Goal: Task Accomplishment & Management: Manage account settings

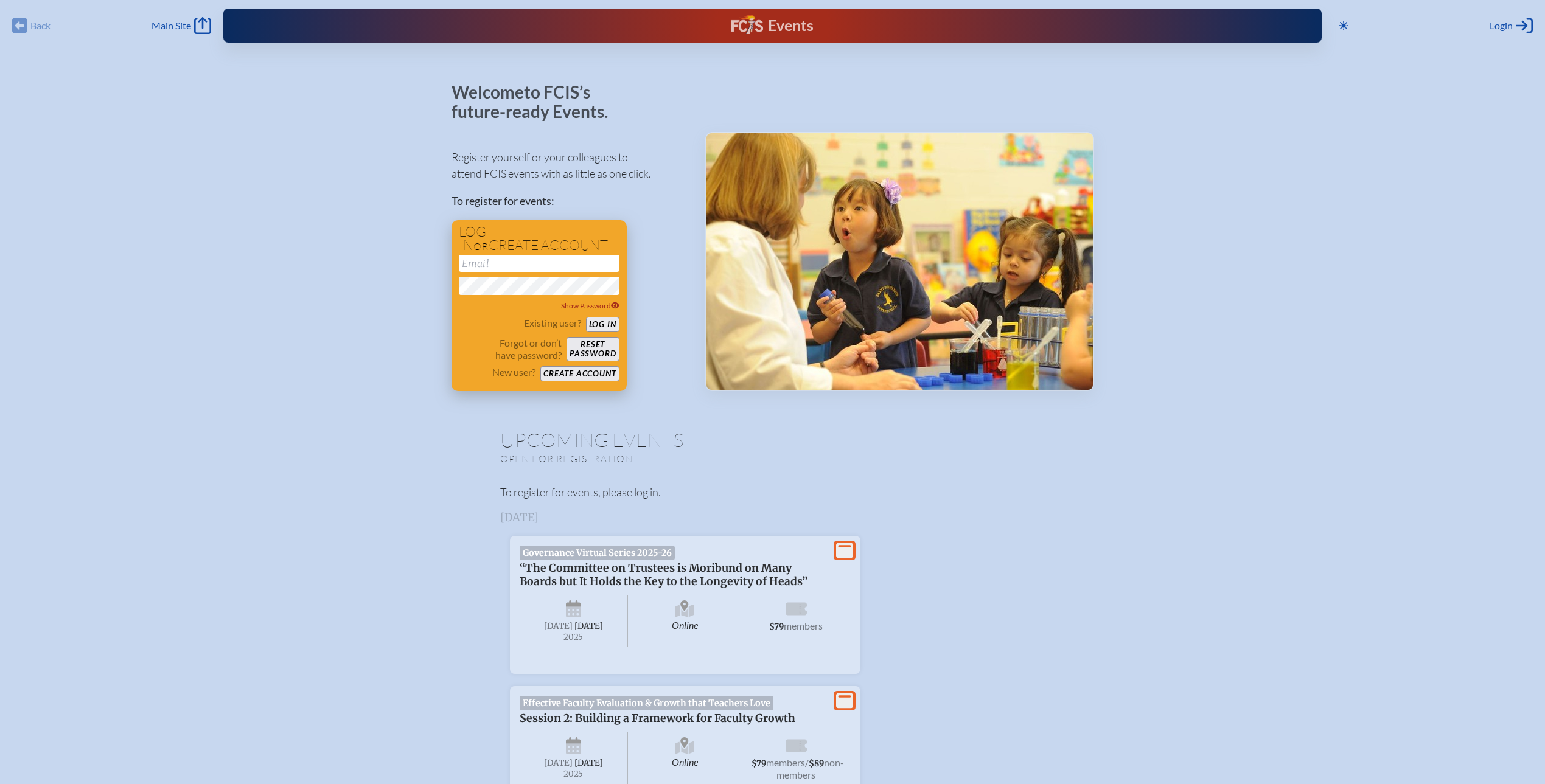
type input "[EMAIL_ADDRESS][DOMAIN_NAME]"
click at [595, 323] on button "Log in" at bounding box center [602, 324] width 33 height 15
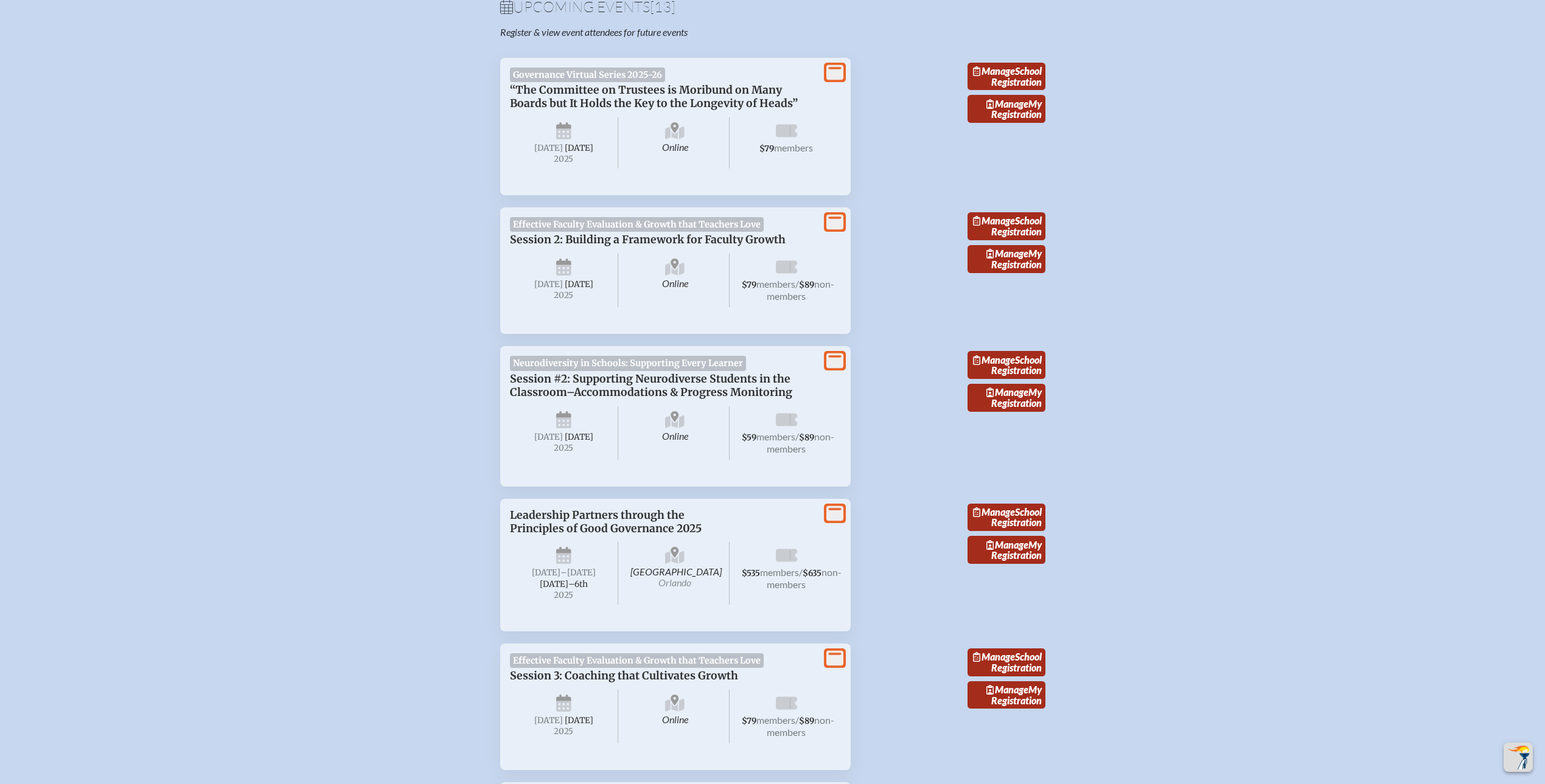
scroll to position [433, 0]
click at [585, 245] on span "Session 2: Building a Framework for Faculty Growth" at bounding box center [648, 238] width 276 height 13
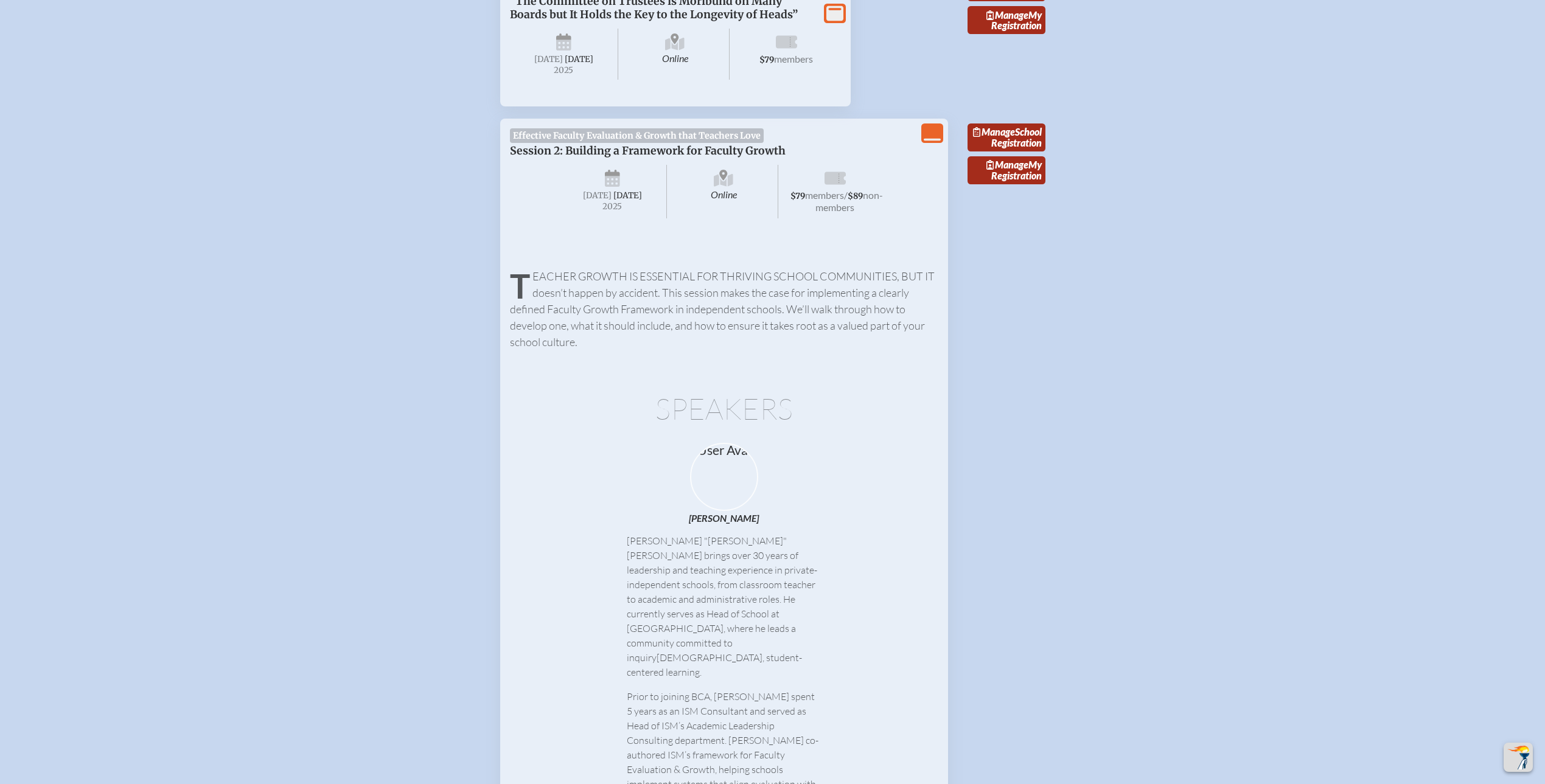
scroll to position [519, 0]
click at [1019, 188] on link "Manage My Registration" at bounding box center [1006, 174] width 77 height 28
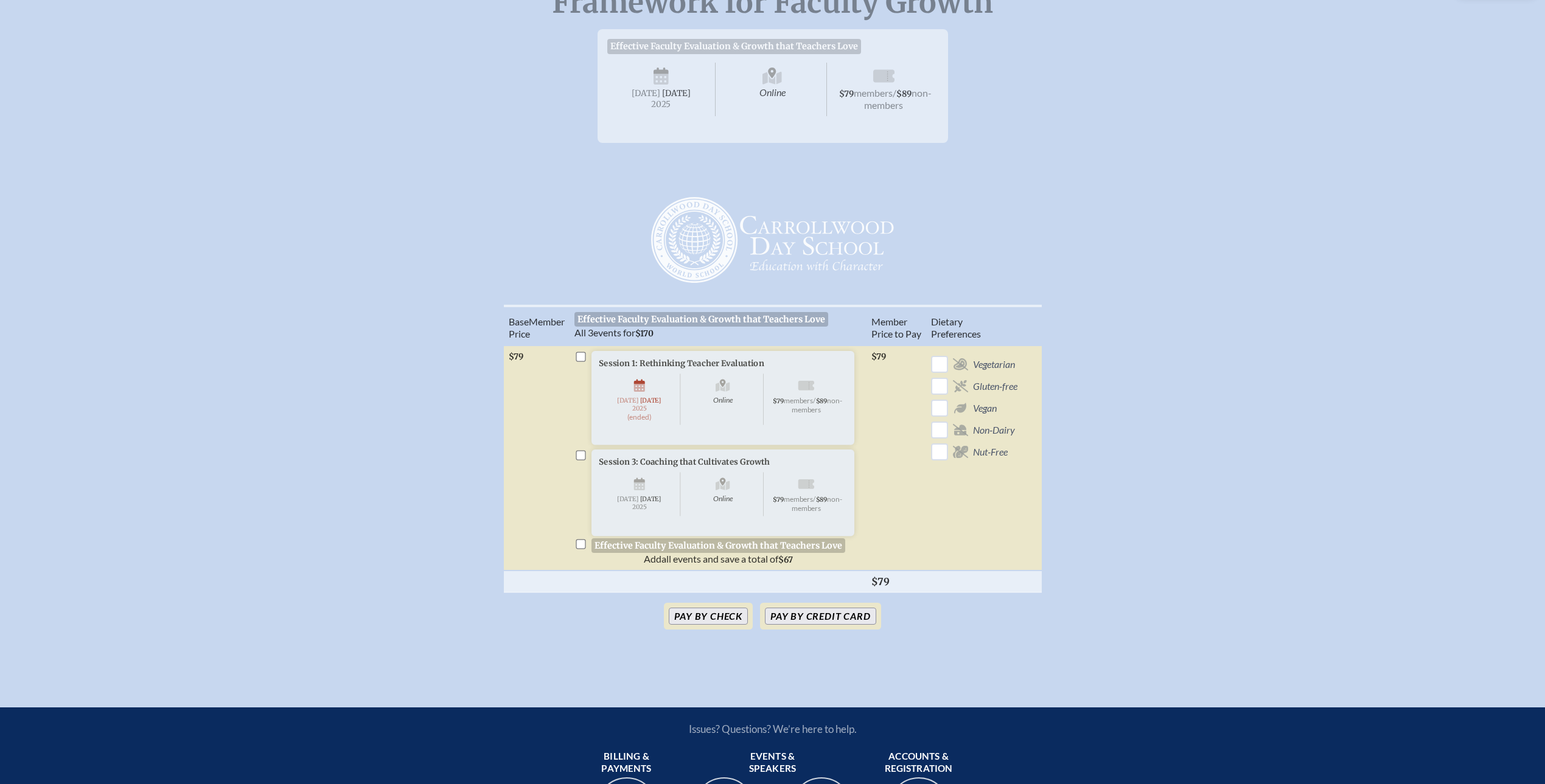
scroll to position [198, 0]
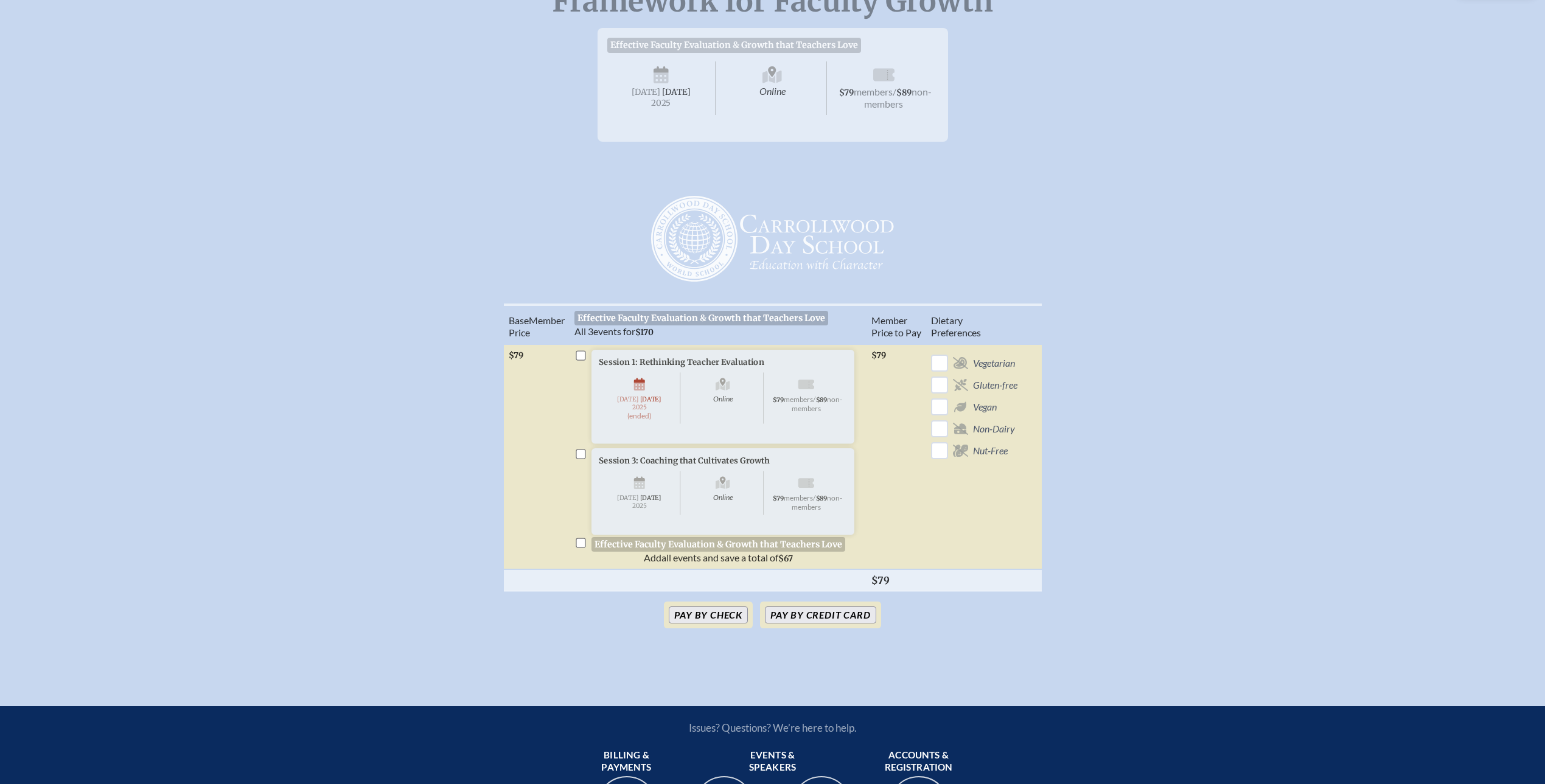
click at [582, 459] on input "checkbox" at bounding box center [580, 453] width 10 height 10
checkbox input "true"
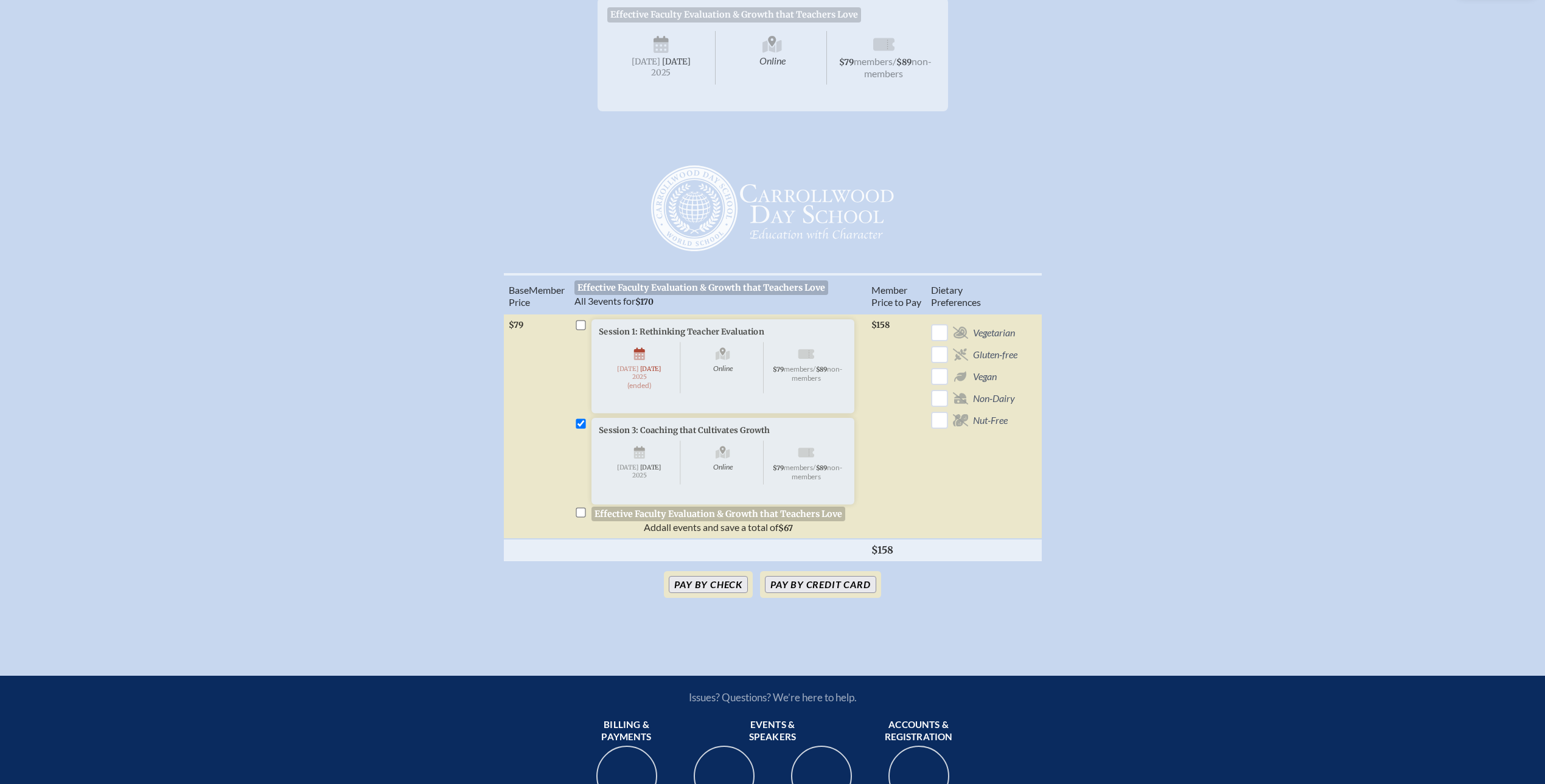
scroll to position [230, 0]
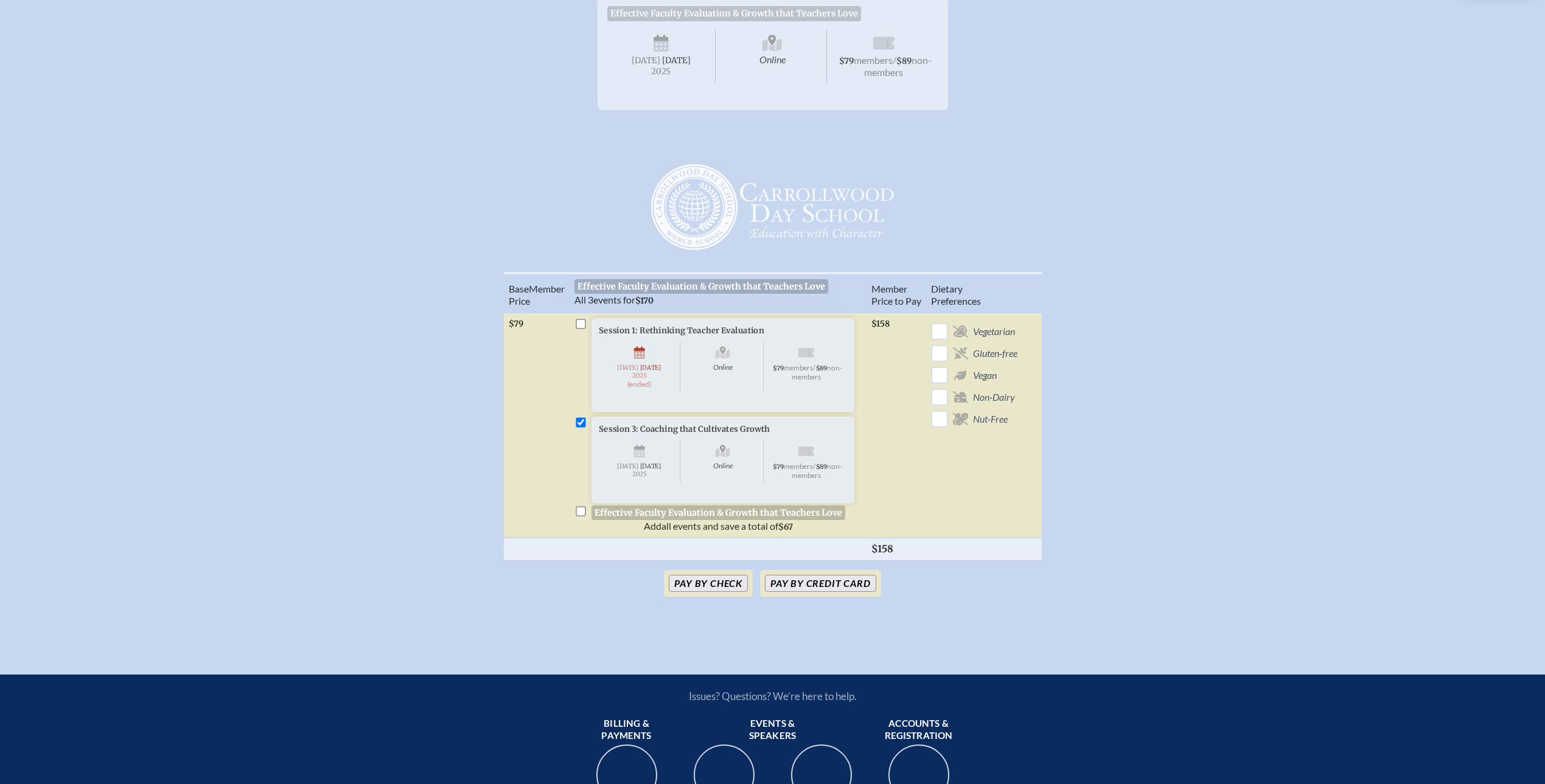
click at [583, 516] on input "checkbox" at bounding box center [580, 511] width 10 height 10
checkbox input "true"
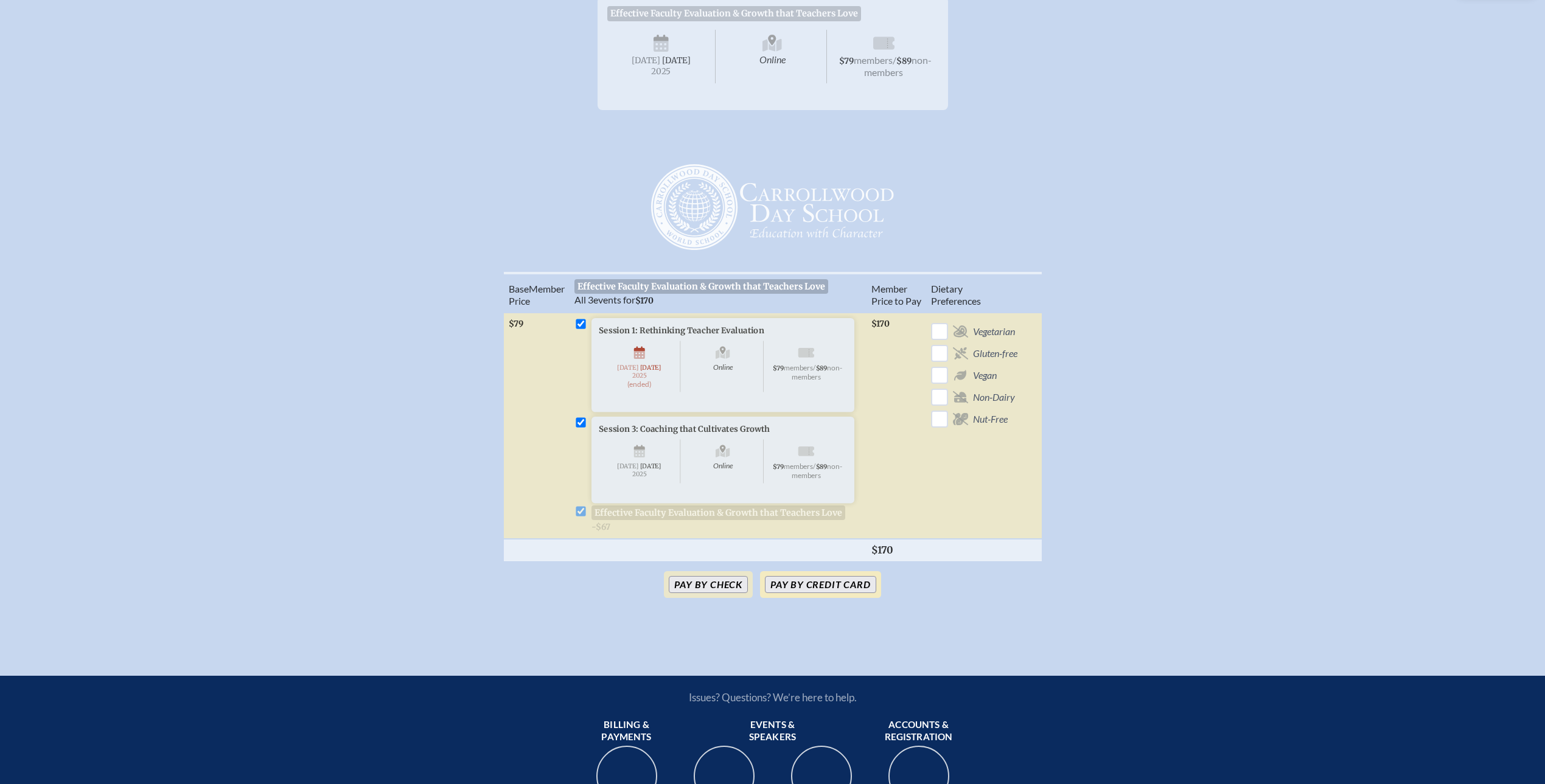
click at [818, 593] on button "Pay by Credit Card" at bounding box center [820, 585] width 111 height 17
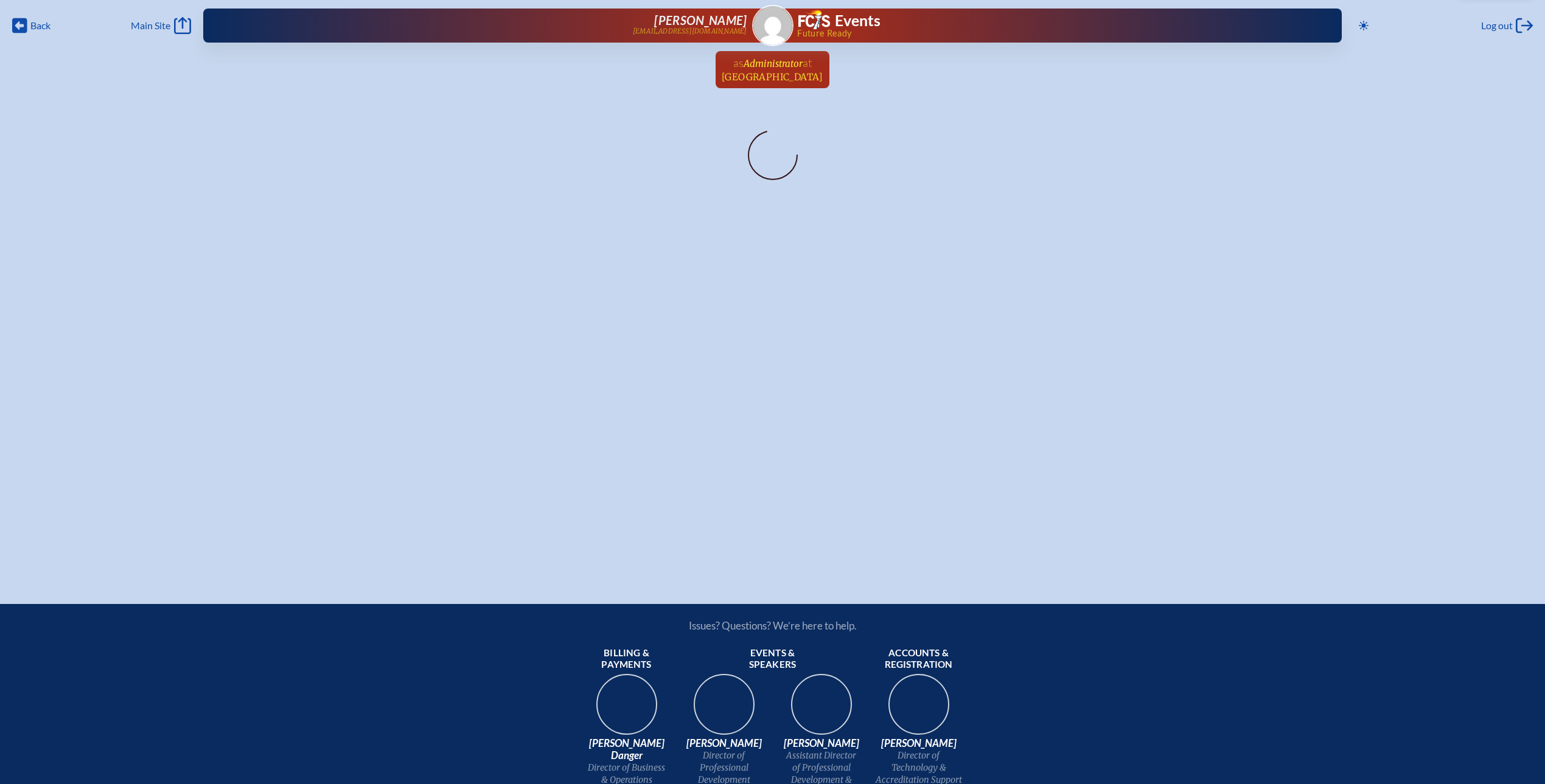
click at [794, 76] on span "[GEOGRAPHIC_DATA]" at bounding box center [772, 77] width 102 height 11
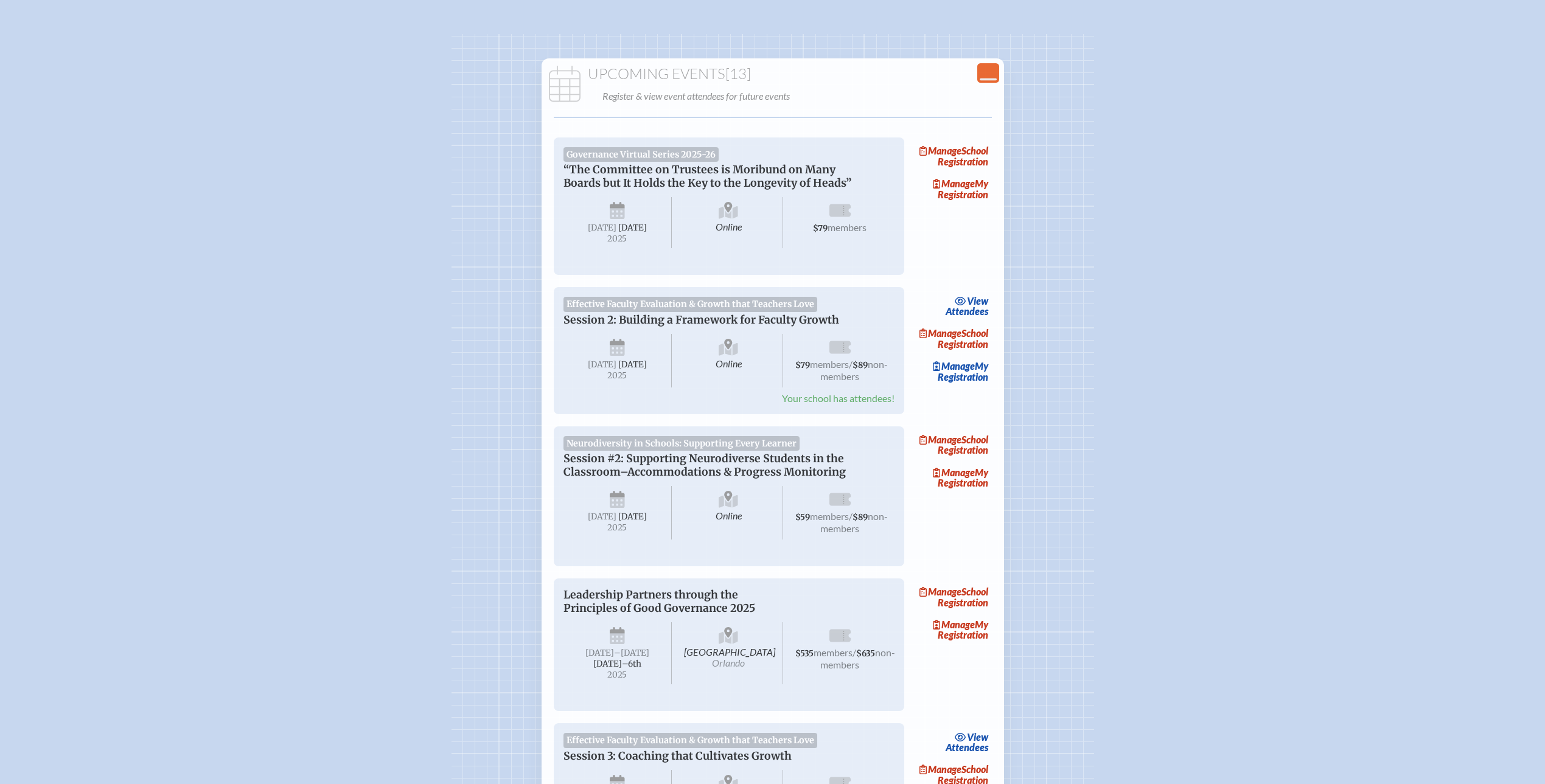
scroll to position [98, 0]
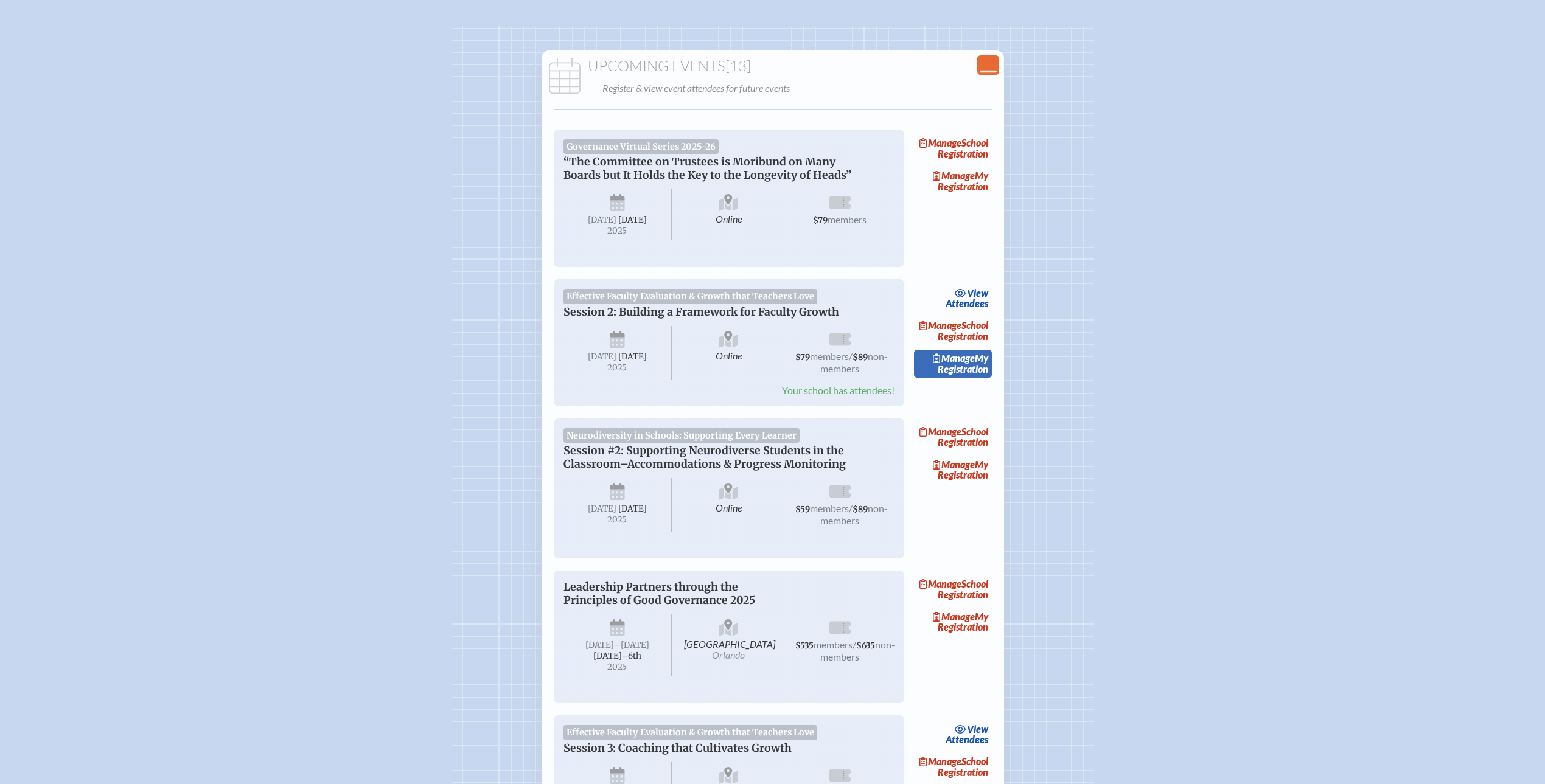
click at [970, 378] on link "Manage My Registration" at bounding box center [952, 364] width 77 height 28
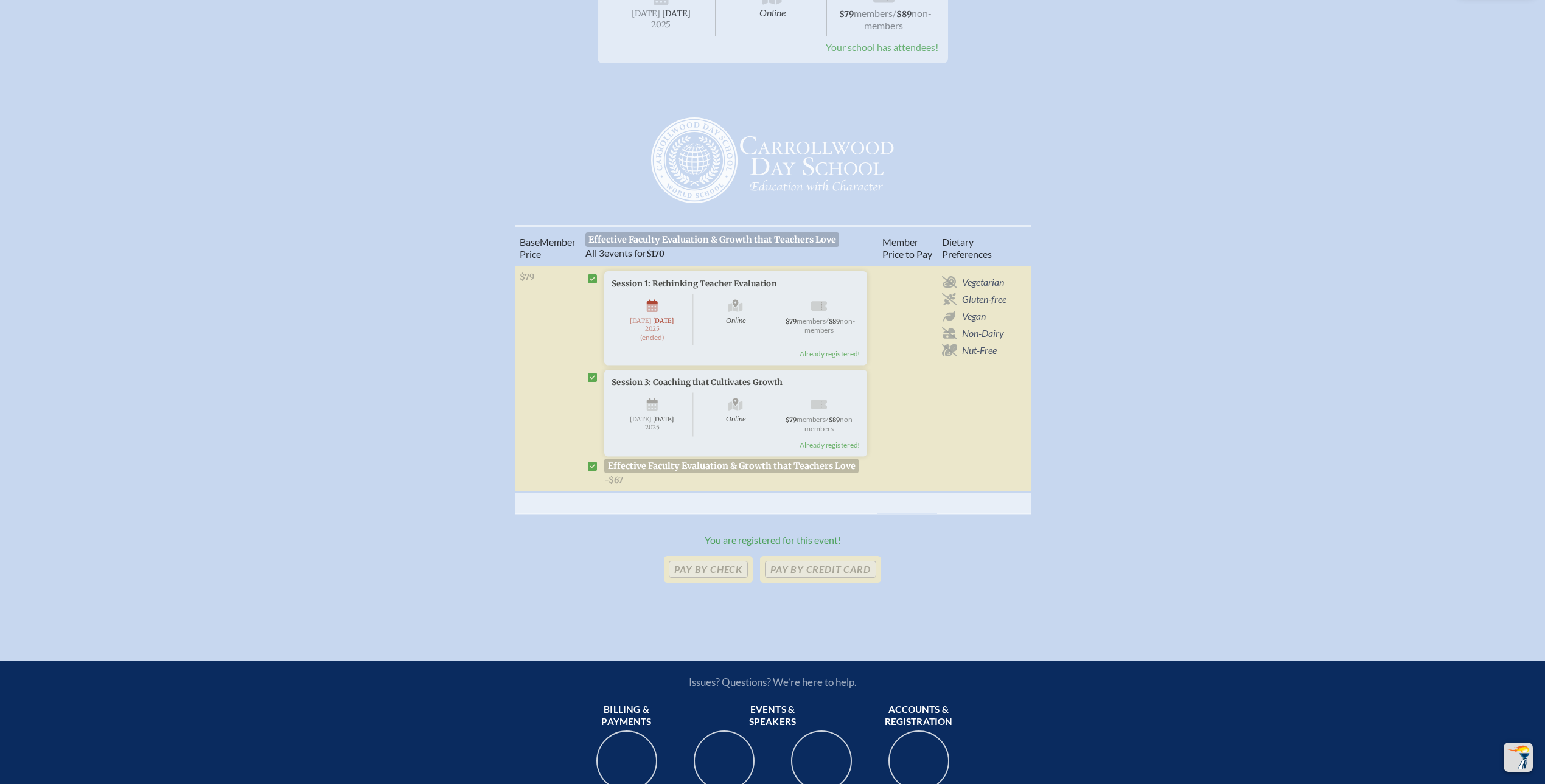
scroll to position [290, 0]
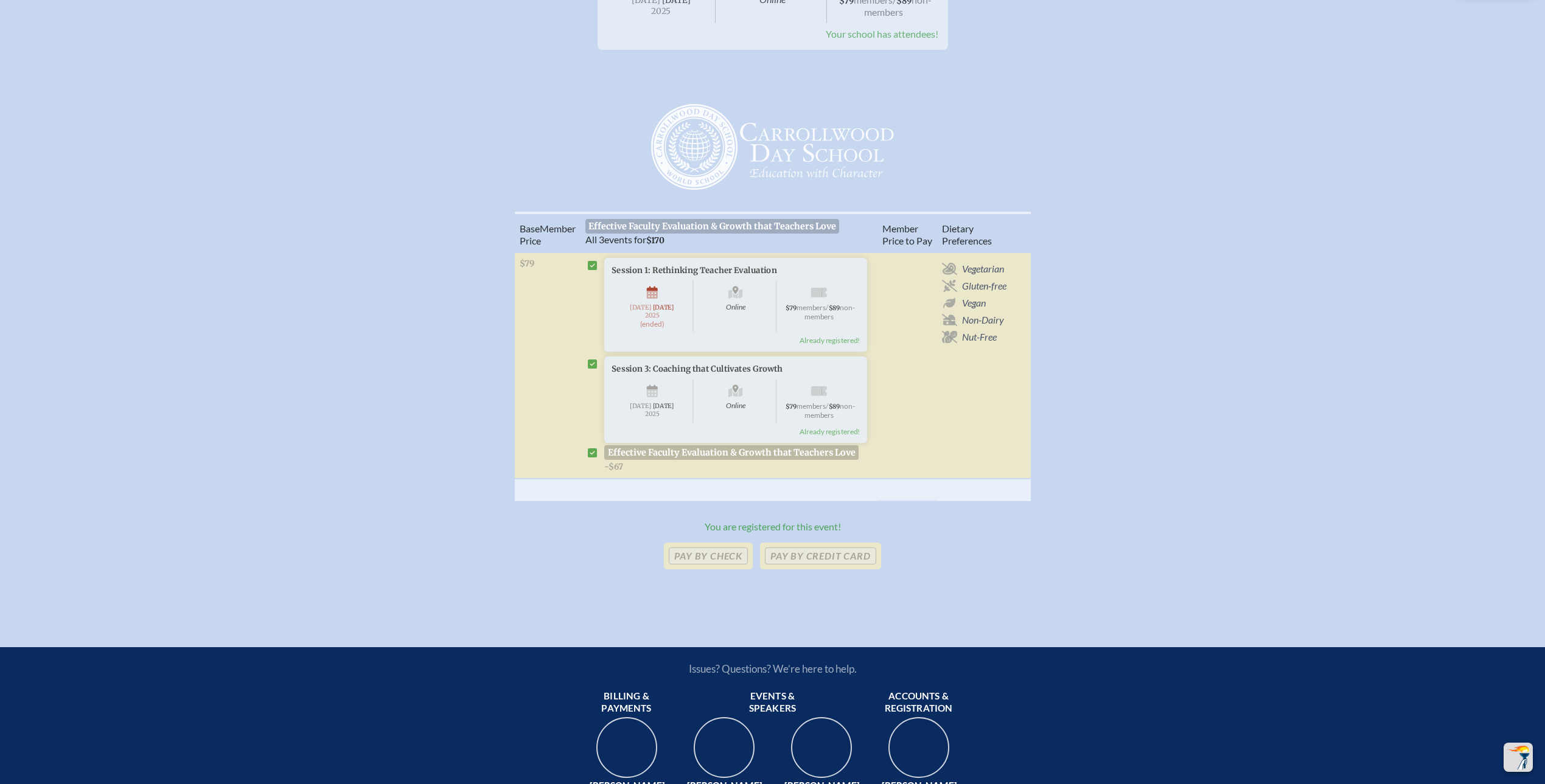
click at [660, 413] on span "[DATE]" at bounding box center [653, 401] width 82 height 44
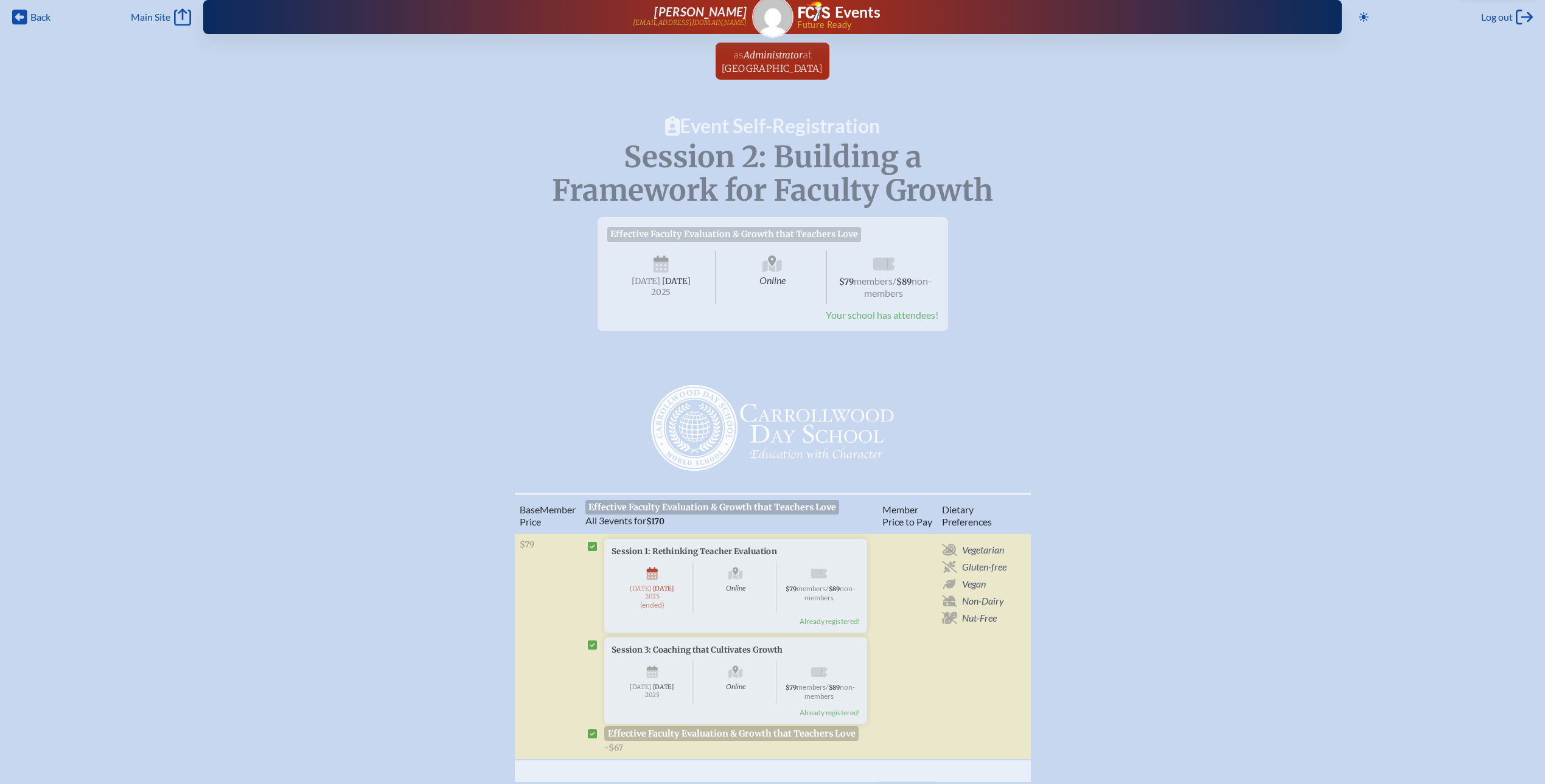
scroll to position [0, 0]
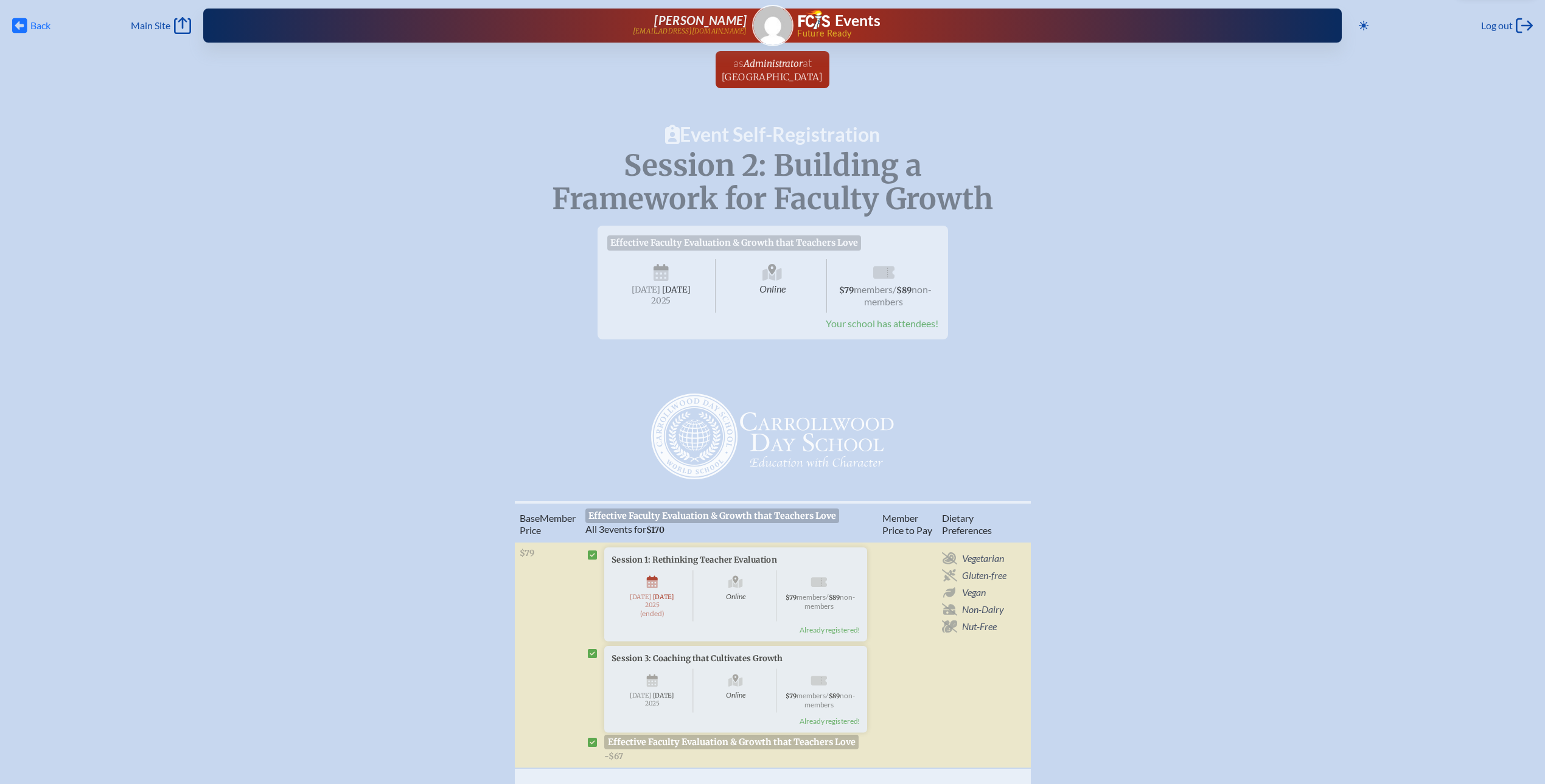
click at [25, 27] on icon at bounding box center [19, 25] width 15 height 15
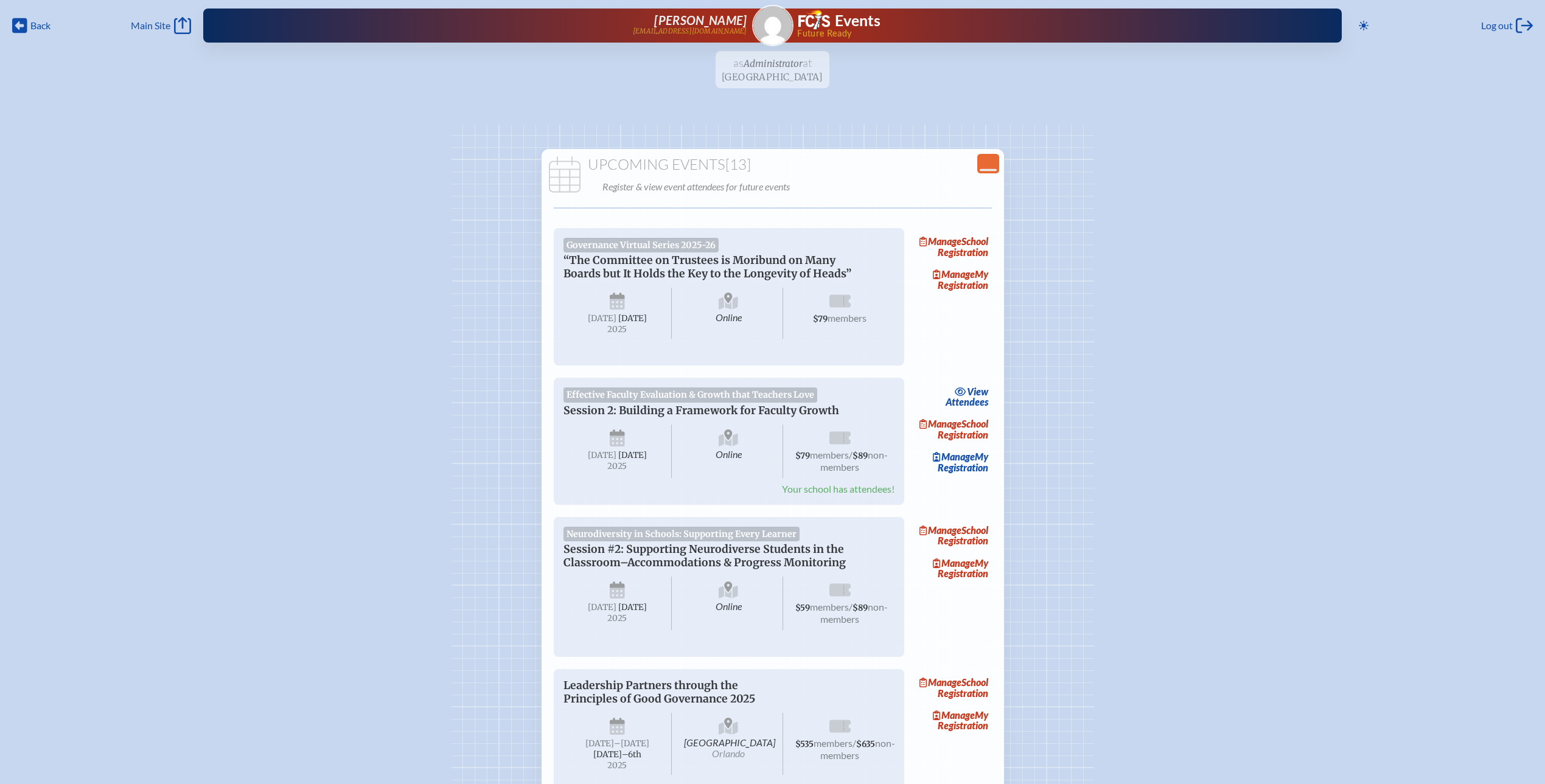
scroll to position [98, 0]
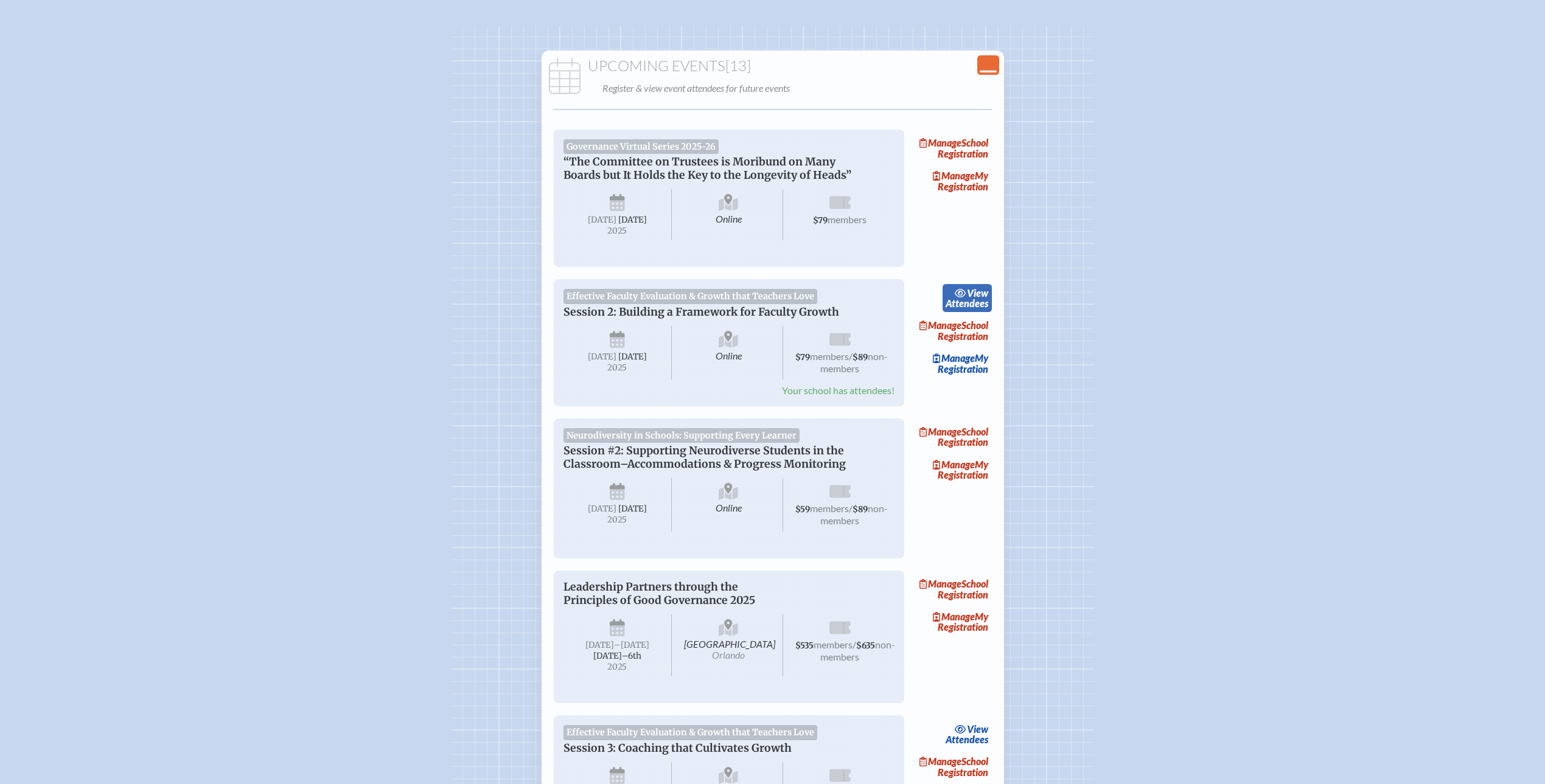
click at [985, 298] on span "view" at bounding box center [977, 292] width 21 height 11
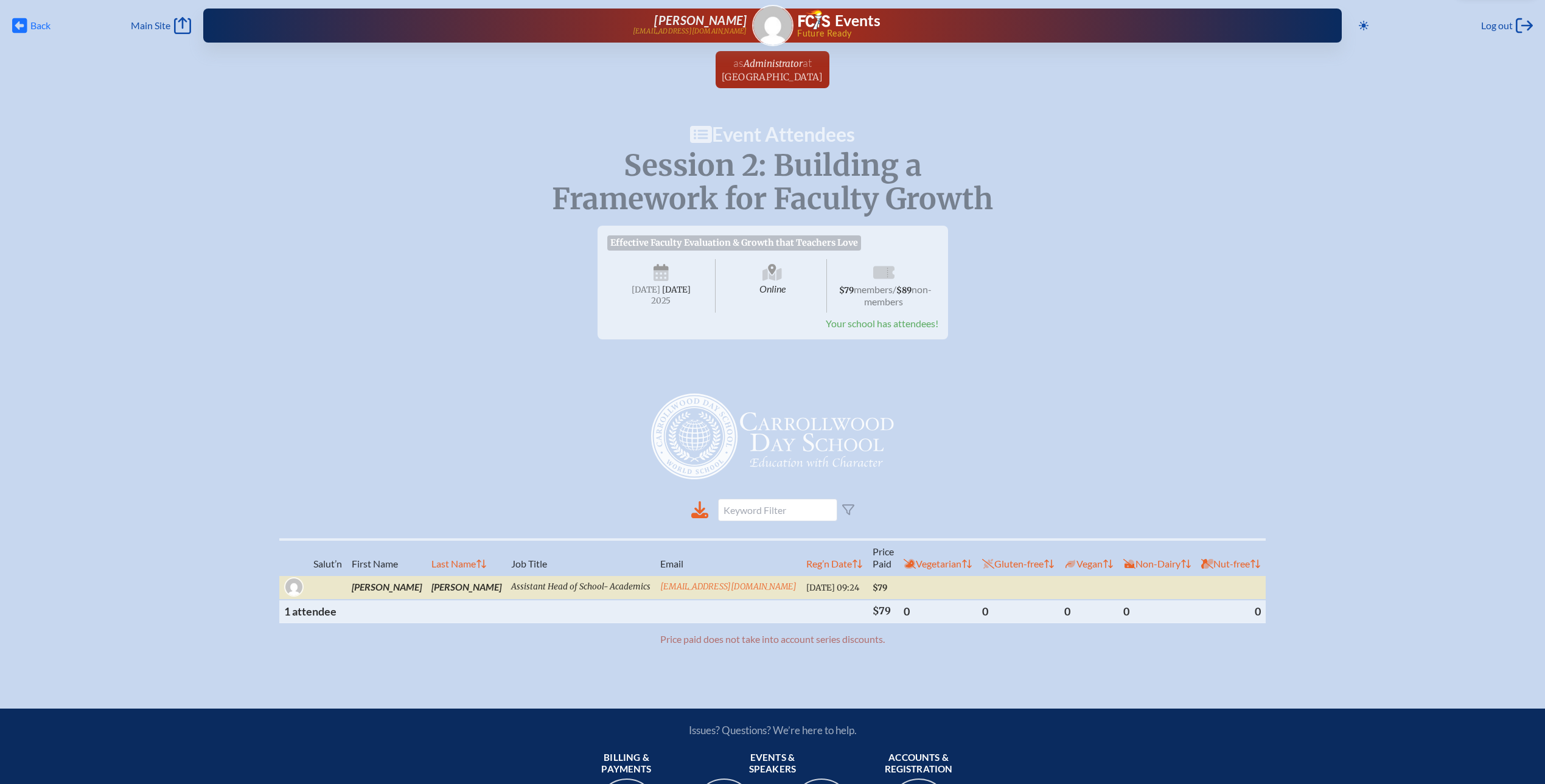
click at [22, 25] on icon "Back" at bounding box center [19, 26] width 15 height 17
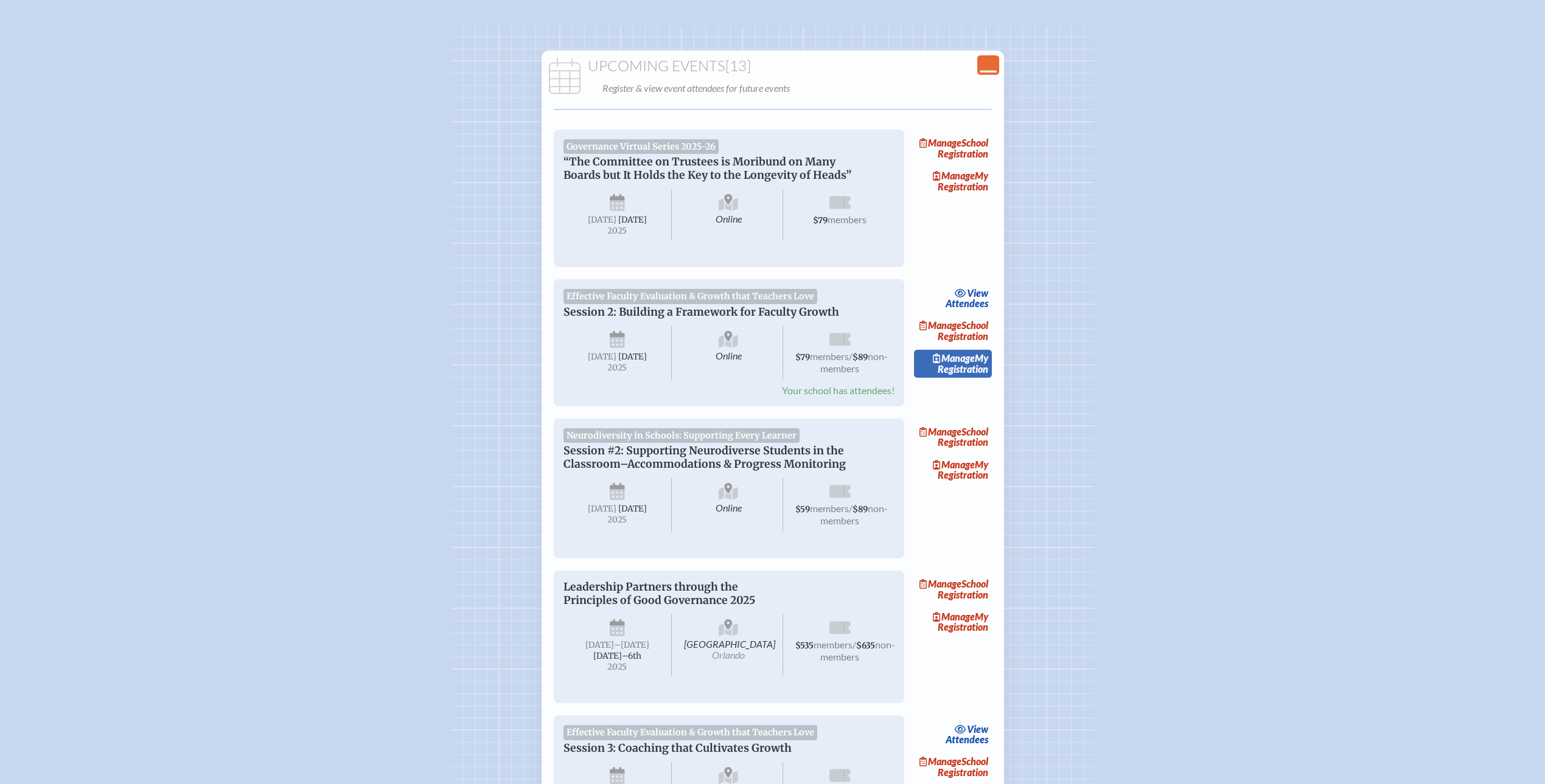
click at [965, 364] on span "Manage" at bounding box center [954, 358] width 42 height 11
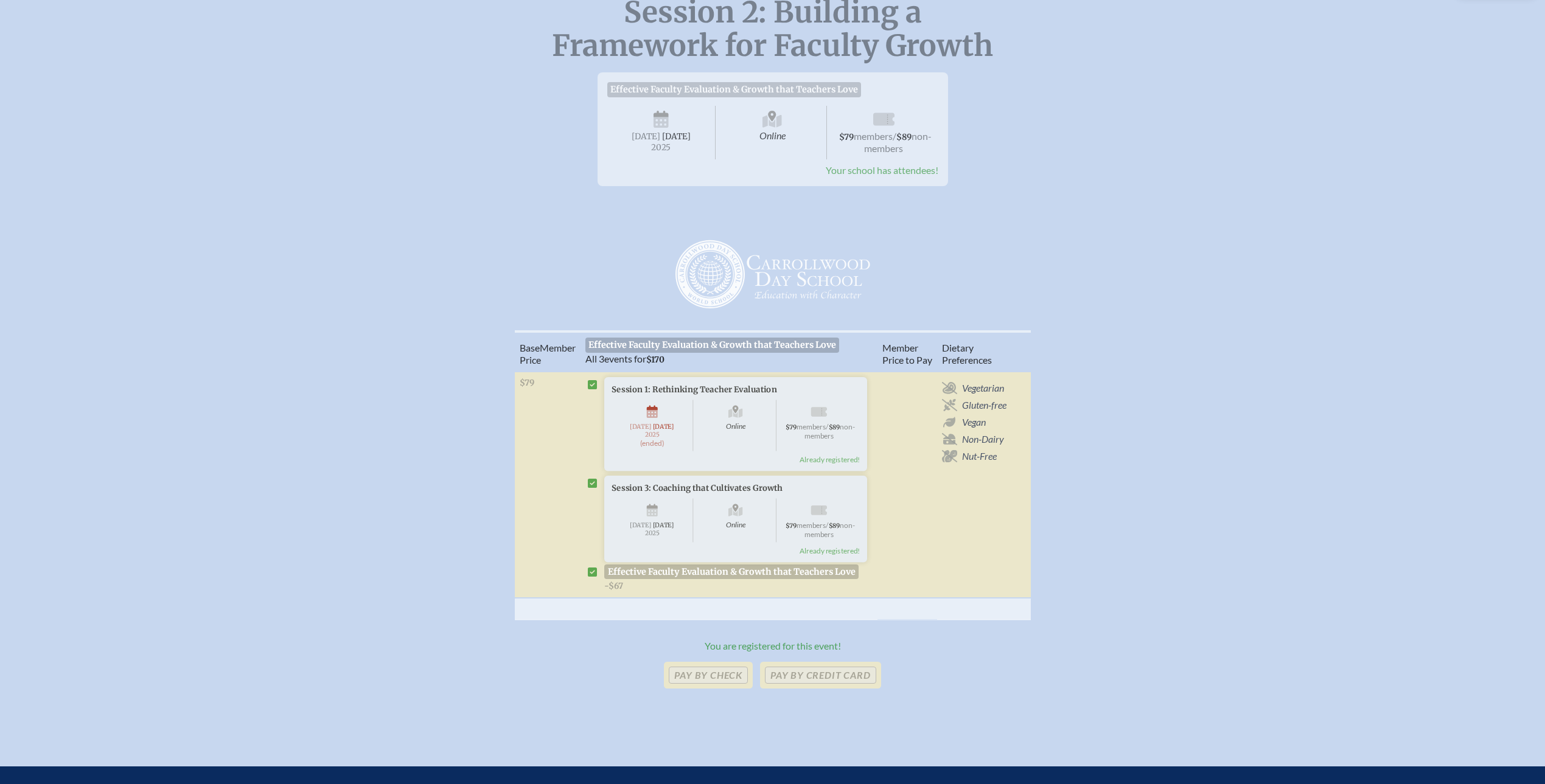
scroll to position [156, 0]
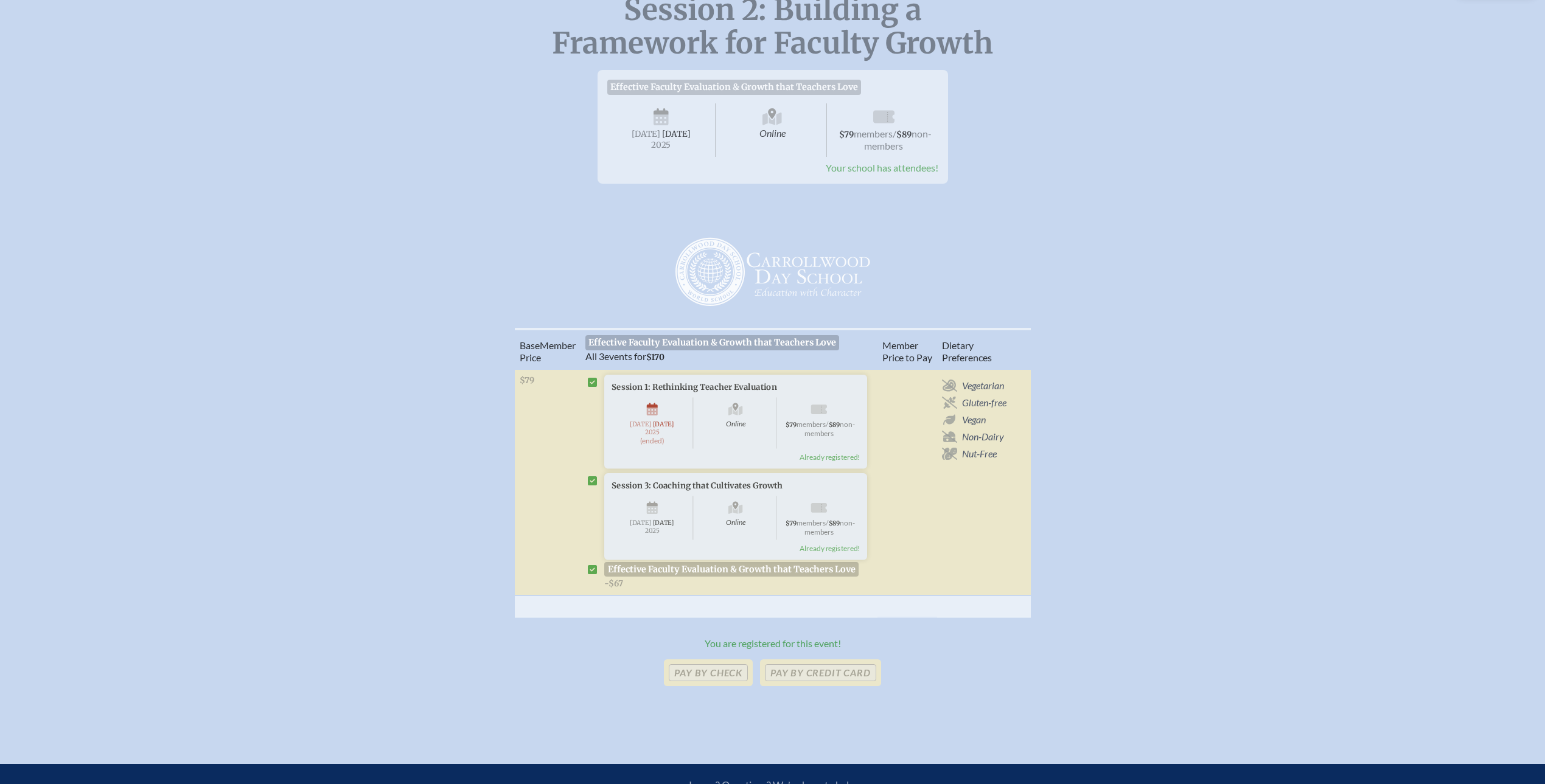
drag, startPoint x: 652, startPoint y: 524, endPoint x: 658, endPoint y: 520, distance: 7.2
click at [652, 506] on icon at bounding box center [652, 504] width 11 height 5
click at [653, 428] on span "[DATE]" at bounding box center [663, 424] width 21 height 8
click at [650, 406] on span "[DATE] (ended)" at bounding box center [653, 422] width 82 height 51
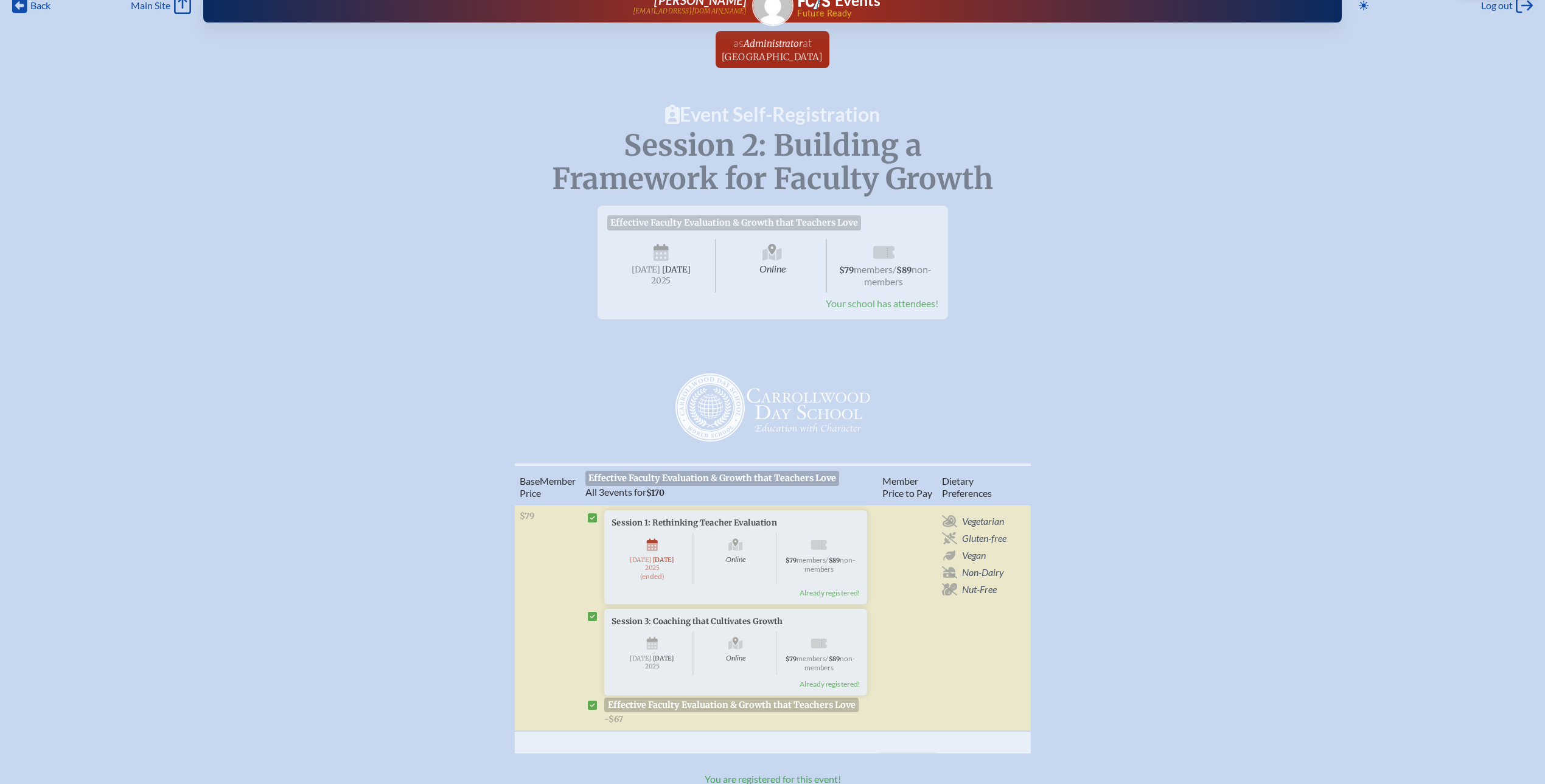
scroll to position [0, 0]
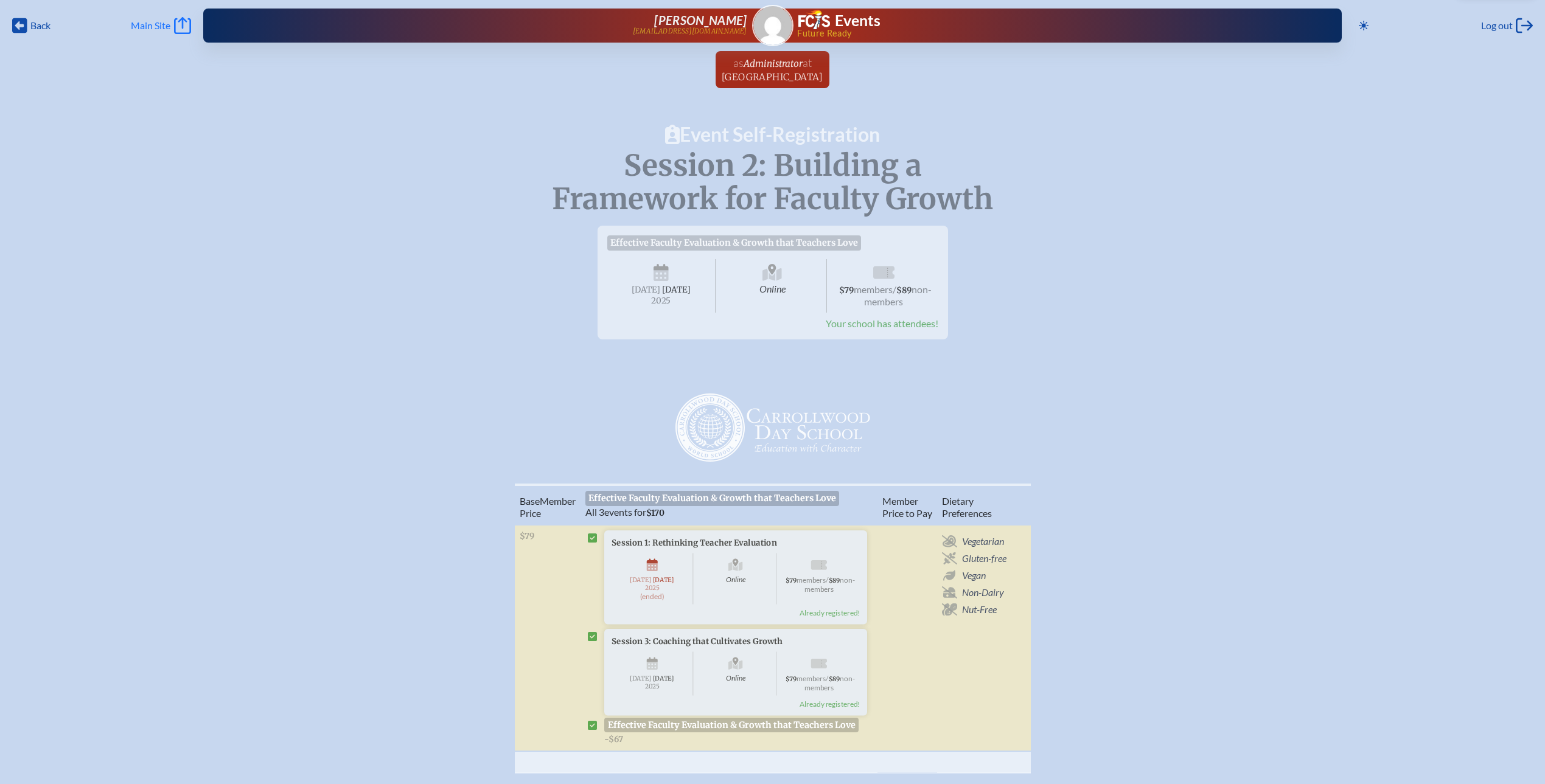
click at [171, 25] on span "Main Site" at bounding box center [150, 25] width 39 height 12
